Goal: Information Seeking & Learning: Compare options

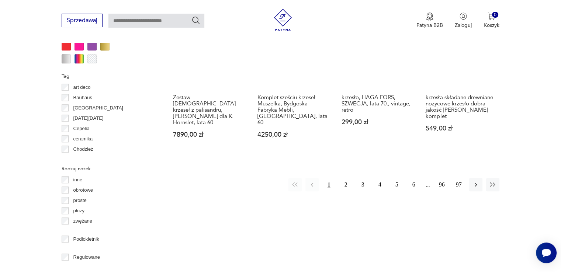
scroll to position [771, 0]
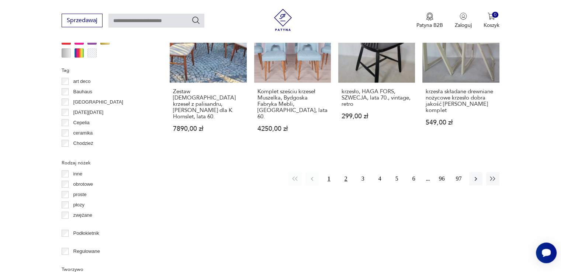
click at [346, 172] on button "2" at bounding box center [345, 178] width 13 height 13
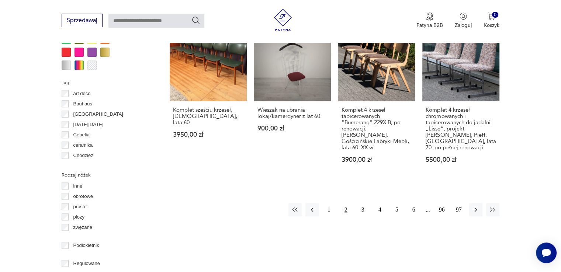
scroll to position [752, 0]
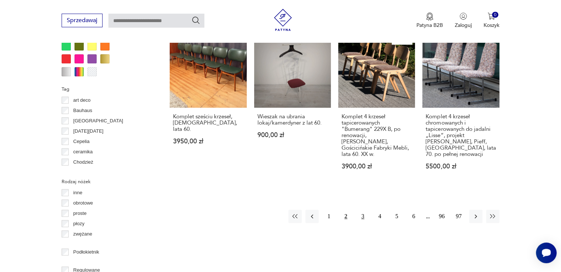
click at [363, 210] on button "3" at bounding box center [362, 216] width 13 height 13
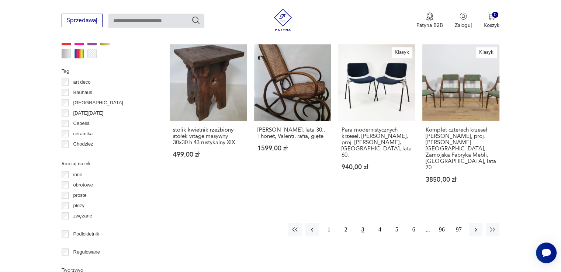
scroll to position [763, 0]
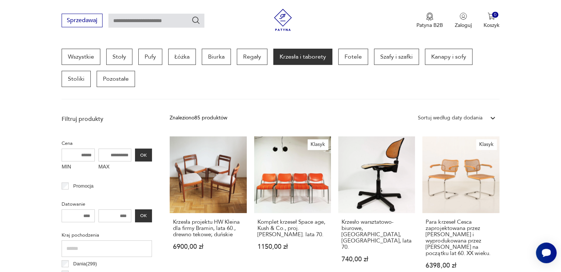
scroll to position [229, 0]
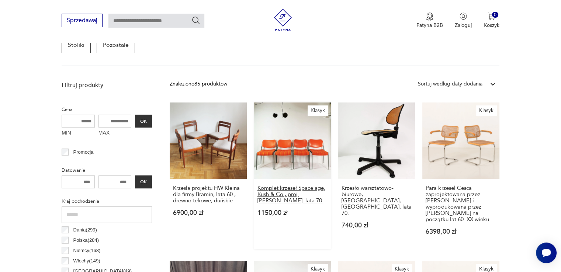
click at [295, 191] on h3 "Komplet krzeseł Space age, Kush & Co., proj. [PERSON_NAME]. lata 70." at bounding box center [292, 194] width 70 height 19
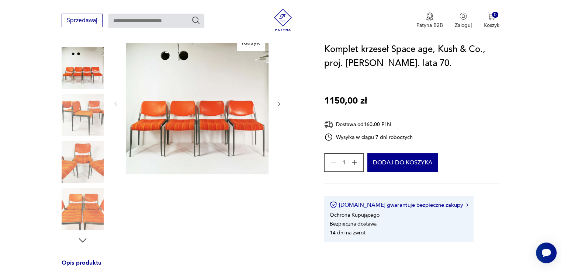
scroll to position [97, 0]
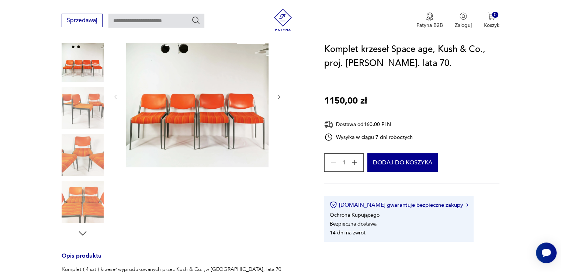
click at [83, 208] on img at bounding box center [83, 202] width 42 height 42
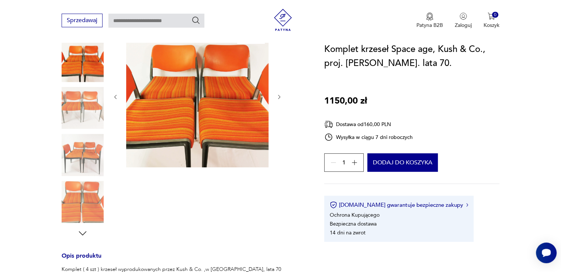
click at [80, 150] on img at bounding box center [83, 155] width 42 height 42
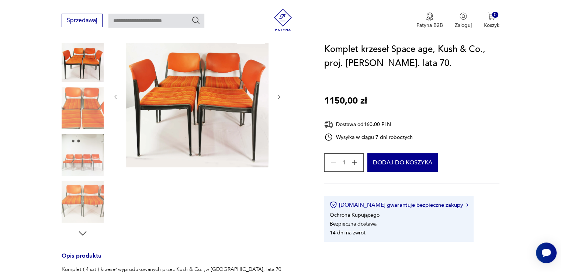
click at [83, 67] on img at bounding box center [83, 61] width 42 height 42
click at [83, 232] on icon "button" at bounding box center [82, 233] width 11 height 11
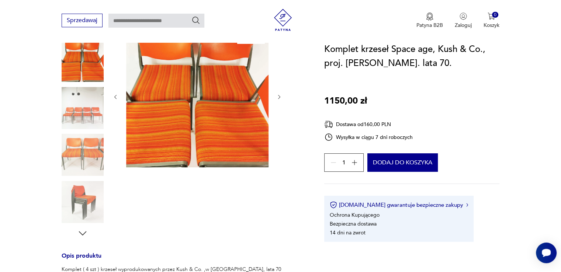
click at [83, 232] on icon "button" at bounding box center [82, 233] width 11 height 11
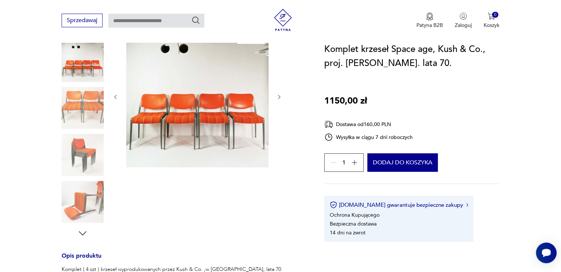
click at [83, 232] on icon "button" at bounding box center [82, 233] width 11 height 11
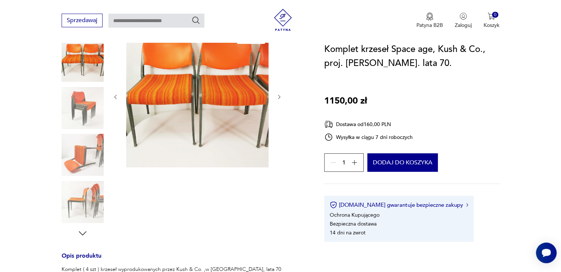
click at [83, 232] on icon "button" at bounding box center [82, 233] width 11 height 11
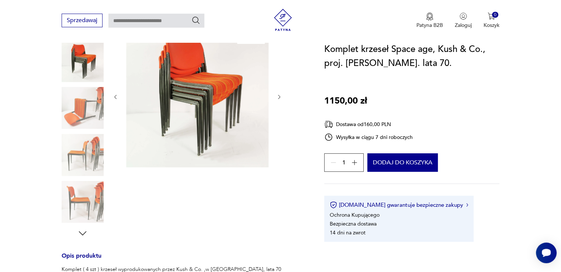
click at [83, 232] on icon "button" at bounding box center [82, 233] width 11 height 11
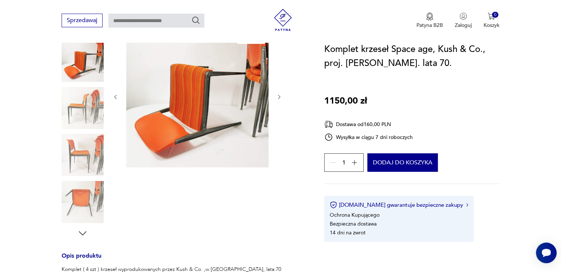
click at [83, 232] on icon "button" at bounding box center [82, 233] width 11 height 11
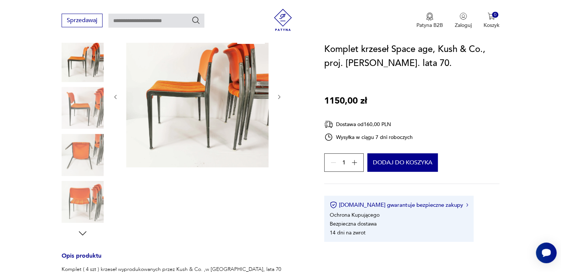
click at [83, 232] on icon "button" at bounding box center [82, 233] width 11 height 11
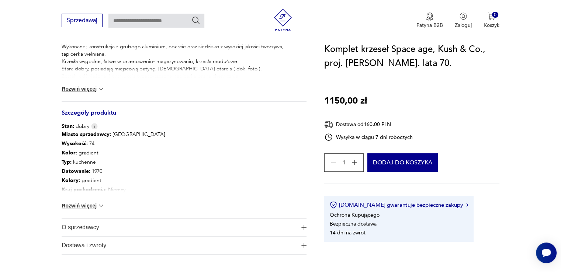
scroll to position [343, 0]
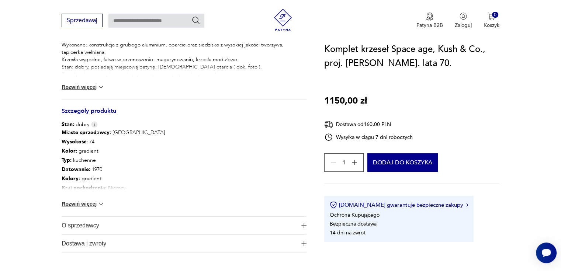
click at [84, 88] on button "Rozwiń więcej" at bounding box center [83, 86] width 43 height 7
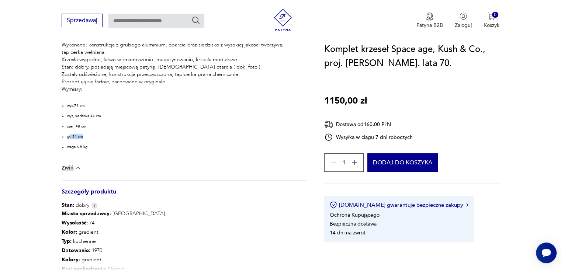
drag, startPoint x: 71, startPoint y: 137, endPoint x: 88, endPoint y: 136, distance: 17.0
click at [88, 136] on li "gł. 54 cm" at bounding box center [175, 136] width 217 height 5
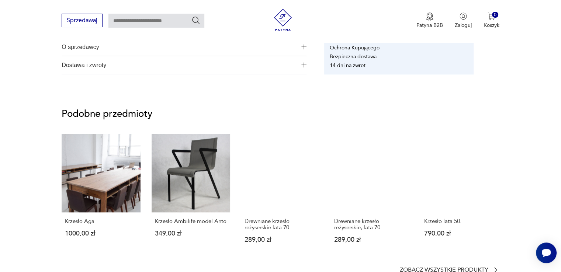
scroll to position [0, 0]
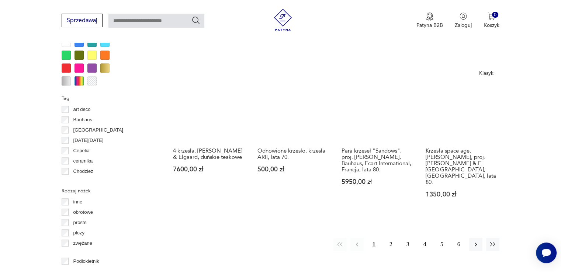
scroll to position [747, 0]
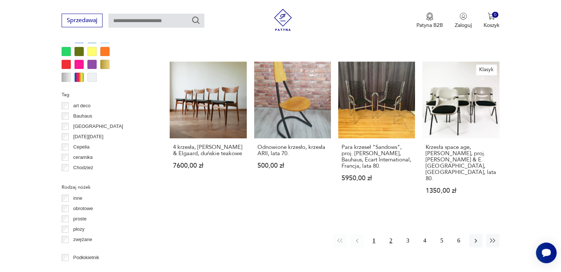
click at [389, 234] on button "2" at bounding box center [390, 240] width 13 height 13
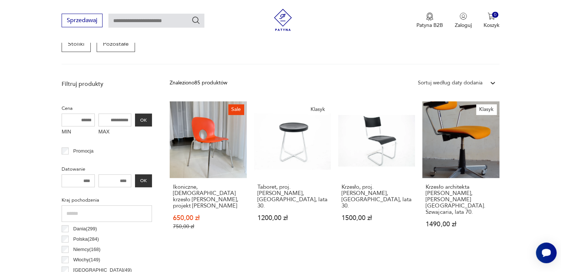
scroll to position [232, 0]
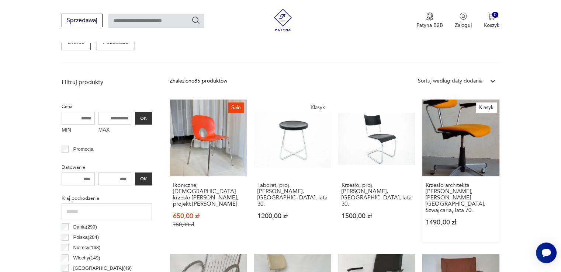
click at [469, 130] on link "Klasyk Krzesło architekta [PERSON_NAME], [PERSON_NAME][GEOGRAPHIC_DATA]. Szwajc…" at bounding box center [460, 171] width 77 height 143
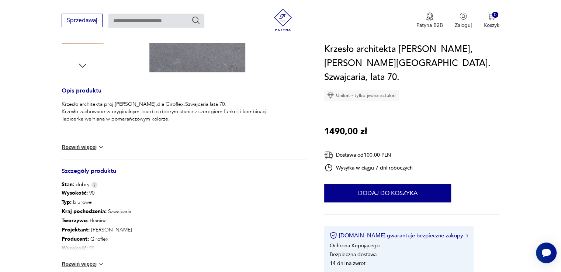
scroll to position [270, 0]
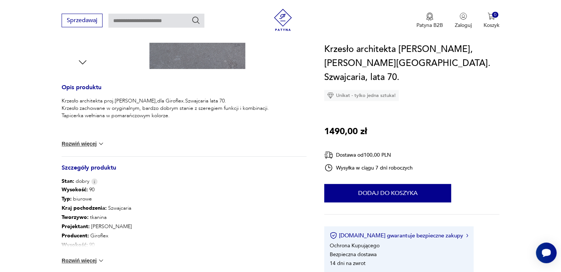
click at [75, 257] on button "Rozwiń więcej" at bounding box center [83, 260] width 43 height 7
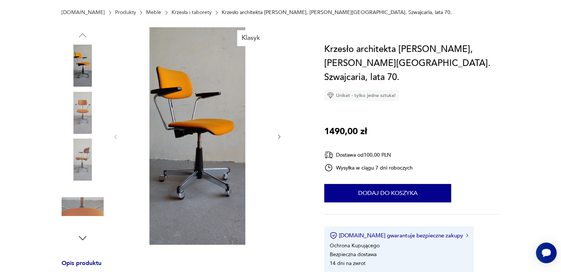
scroll to position [111, 0]
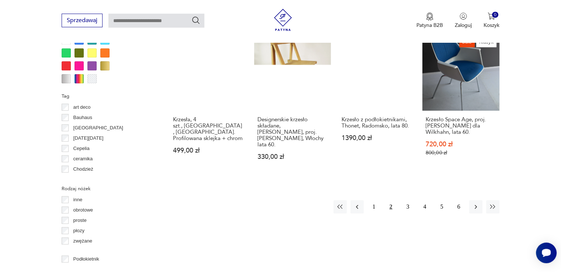
scroll to position [755, 0]
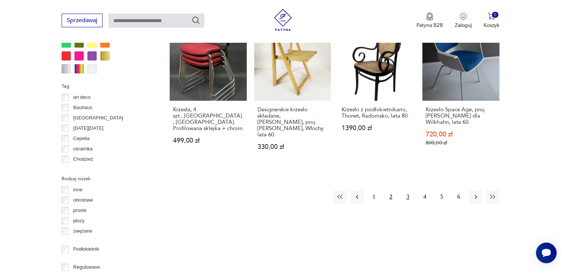
click at [407, 190] on button "3" at bounding box center [407, 196] width 13 height 13
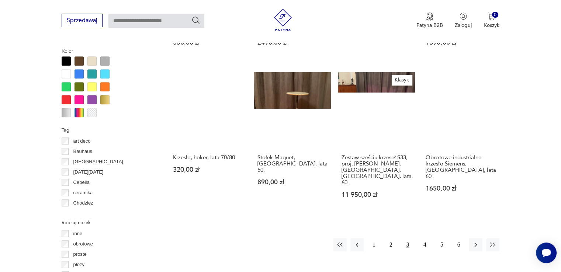
scroll to position [713, 0]
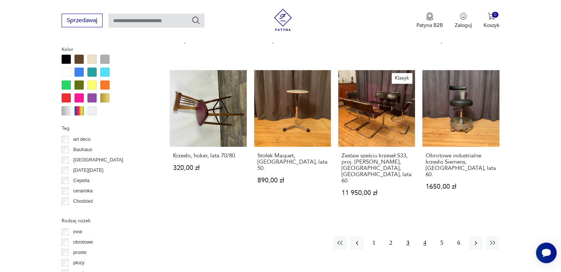
click at [425, 236] on button "4" at bounding box center [424, 242] width 13 height 13
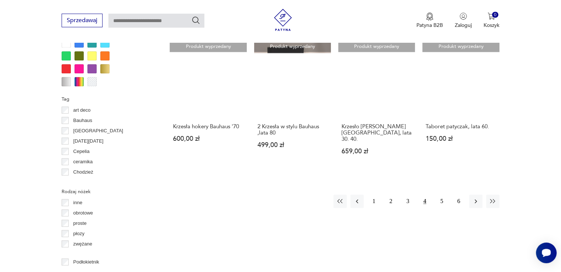
scroll to position [745, 0]
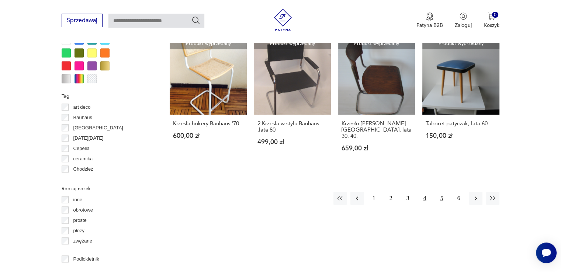
click at [442, 192] on button "5" at bounding box center [441, 198] width 13 height 13
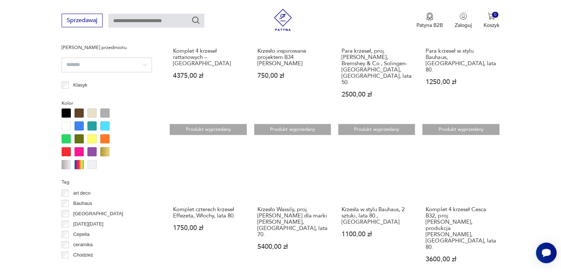
scroll to position [662, 0]
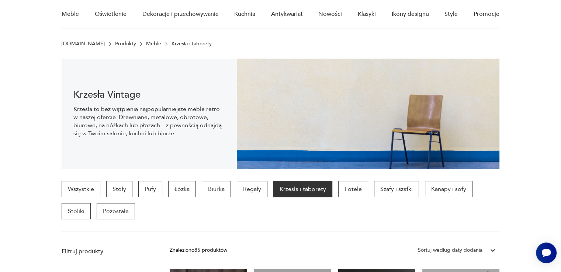
scroll to position [61, 0]
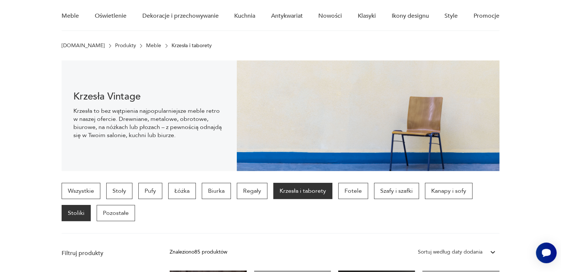
click at [72, 215] on p "Stoliki" at bounding box center [76, 213] width 29 height 16
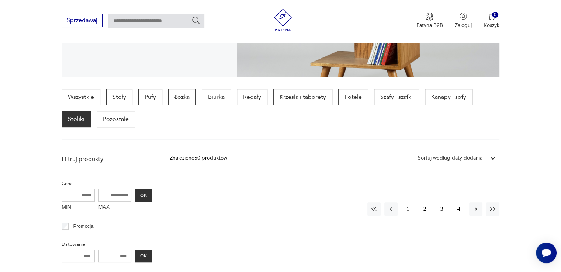
scroll to position [134, 0]
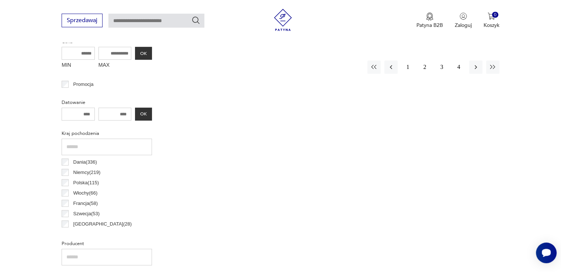
scroll to position [188, 0]
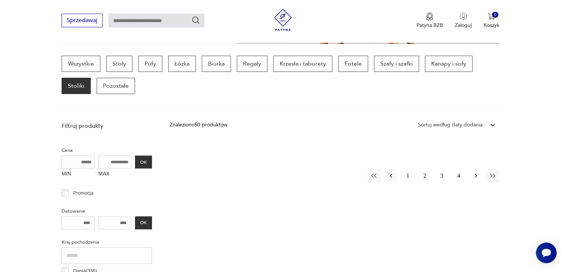
click at [473, 178] on icon "button" at bounding box center [475, 175] width 7 height 7
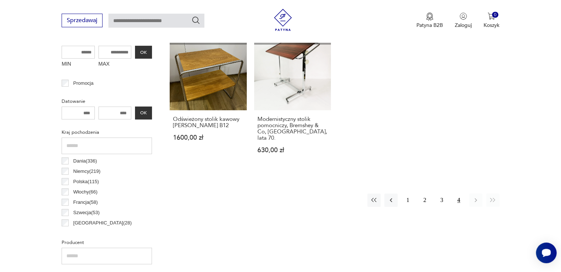
scroll to position [282, 0]
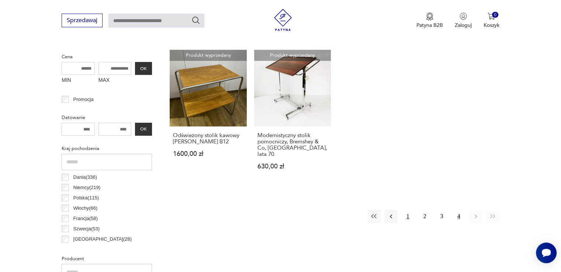
click at [406, 210] on button "1" at bounding box center [407, 216] width 13 height 13
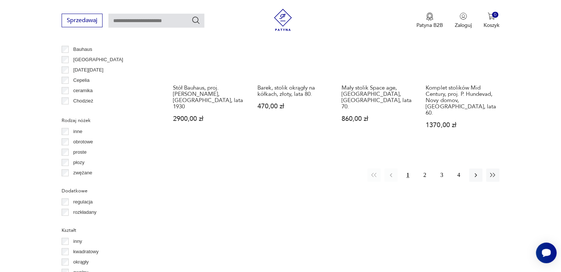
scroll to position [787, 0]
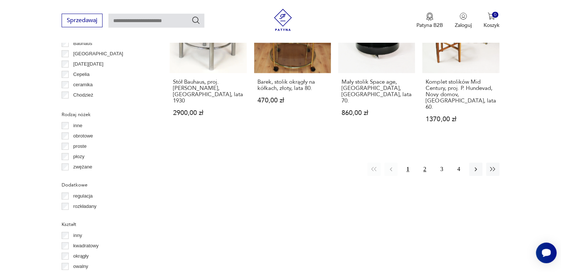
click at [425, 163] on button "2" at bounding box center [424, 169] width 13 height 13
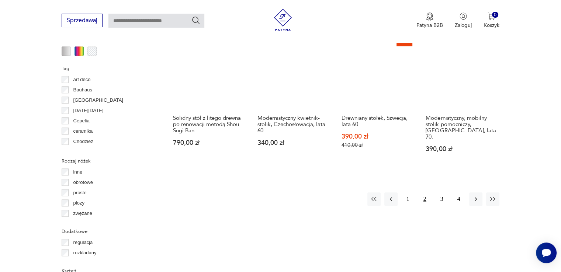
scroll to position [752, 0]
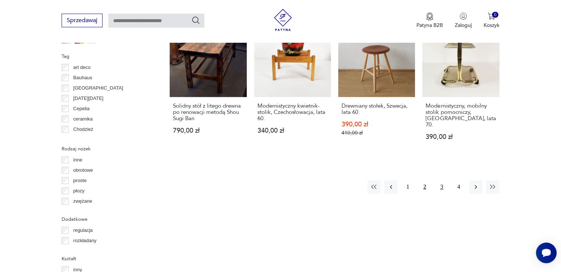
click at [442, 180] on button "3" at bounding box center [441, 186] width 13 height 13
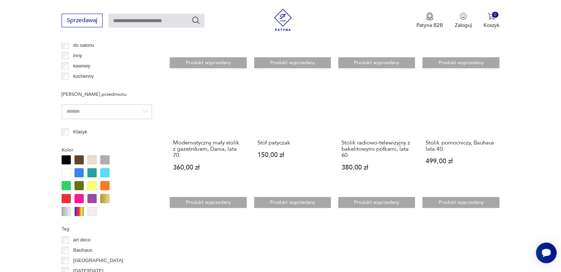
scroll to position [551, 0]
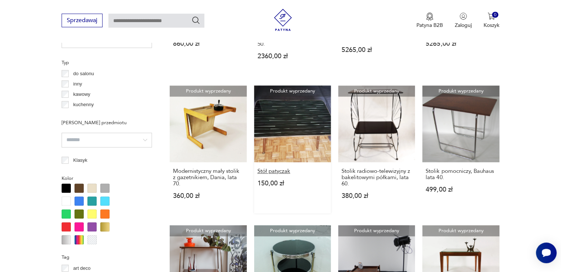
click at [276, 168] on h3 "Stół patyczak" at bounding box center [292, 171] width 70 height 6
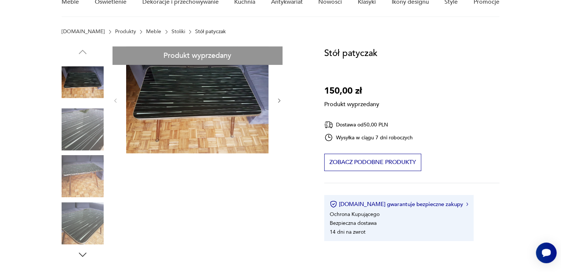
scroll to position [54, 0]
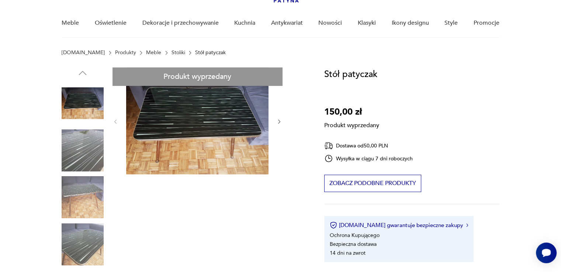
click at [172, 53] on link "Stoliki" at bounding box center [179, 53] width 14 height 6
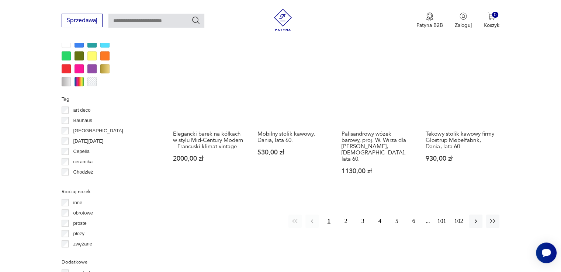
scroll to position [724, 0]
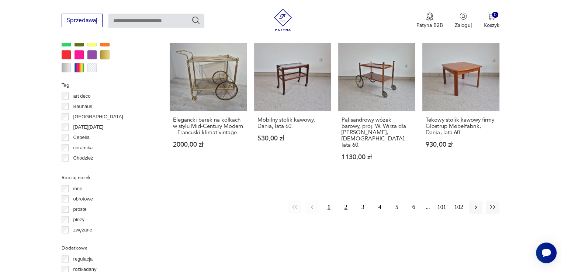
click at [347, 201] on button "2" at bounding box center [345, 207] width 13 height 13
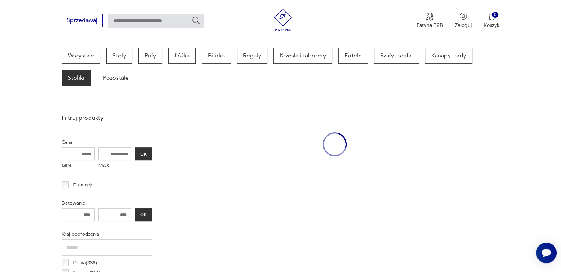
scroll to position [195, 0]
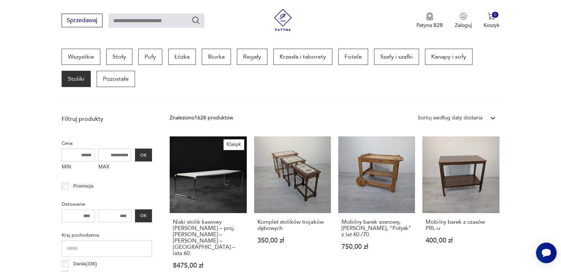
drag, startPoint x: 560, startPoint y: 69, endPoint x: 561, endPoint y: 76, distance: 7.9
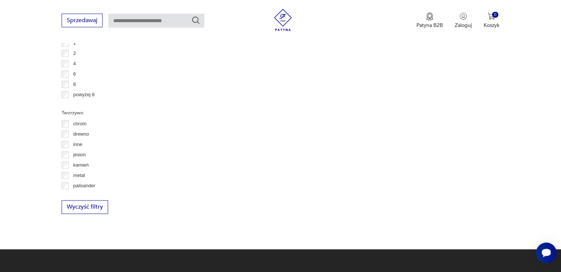
scroll to position [30, 0]
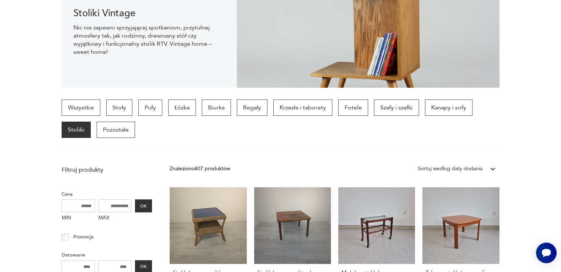
scroll to position [49, 0]
